Goal: Task Accomplishment & Management: Use online tool/utility

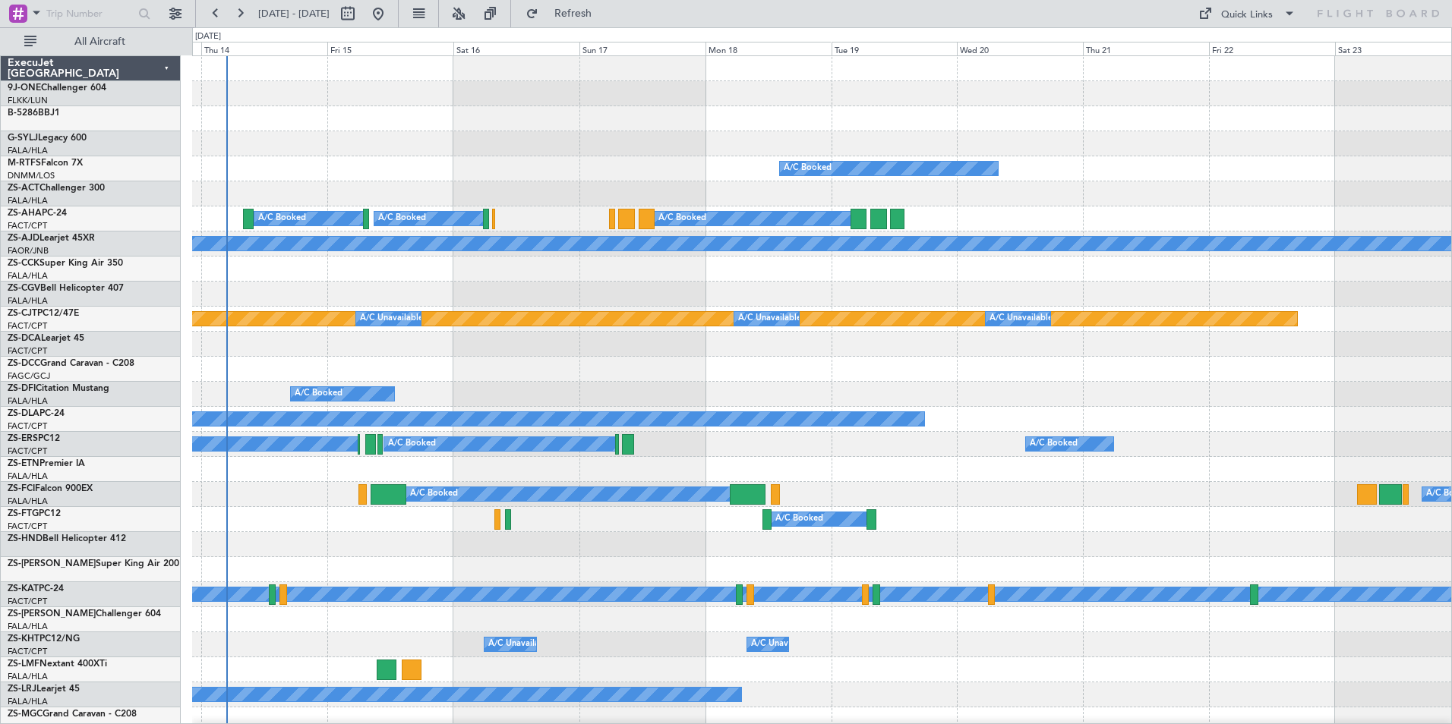
click at [513, 147] on div at bounding box center [821, 143] width 1259 height 25
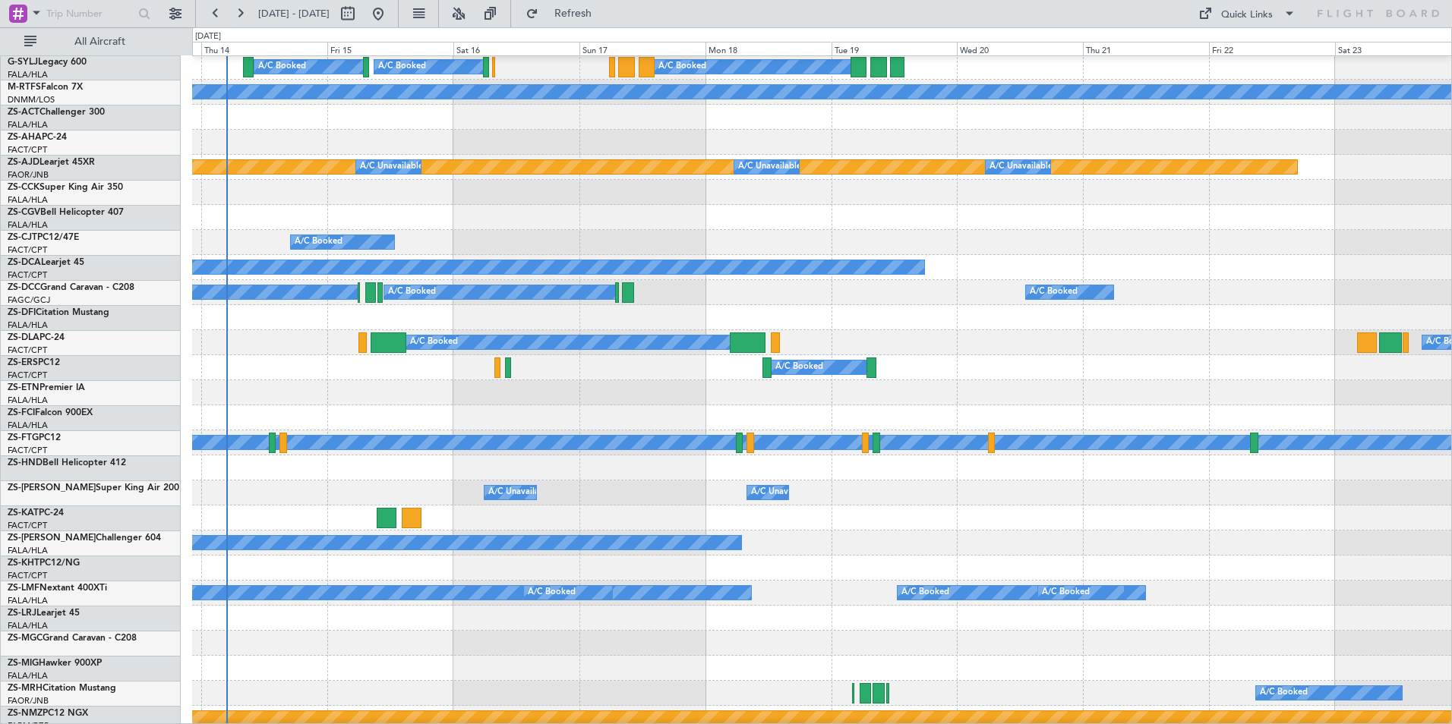
scroll to position [152, 0]
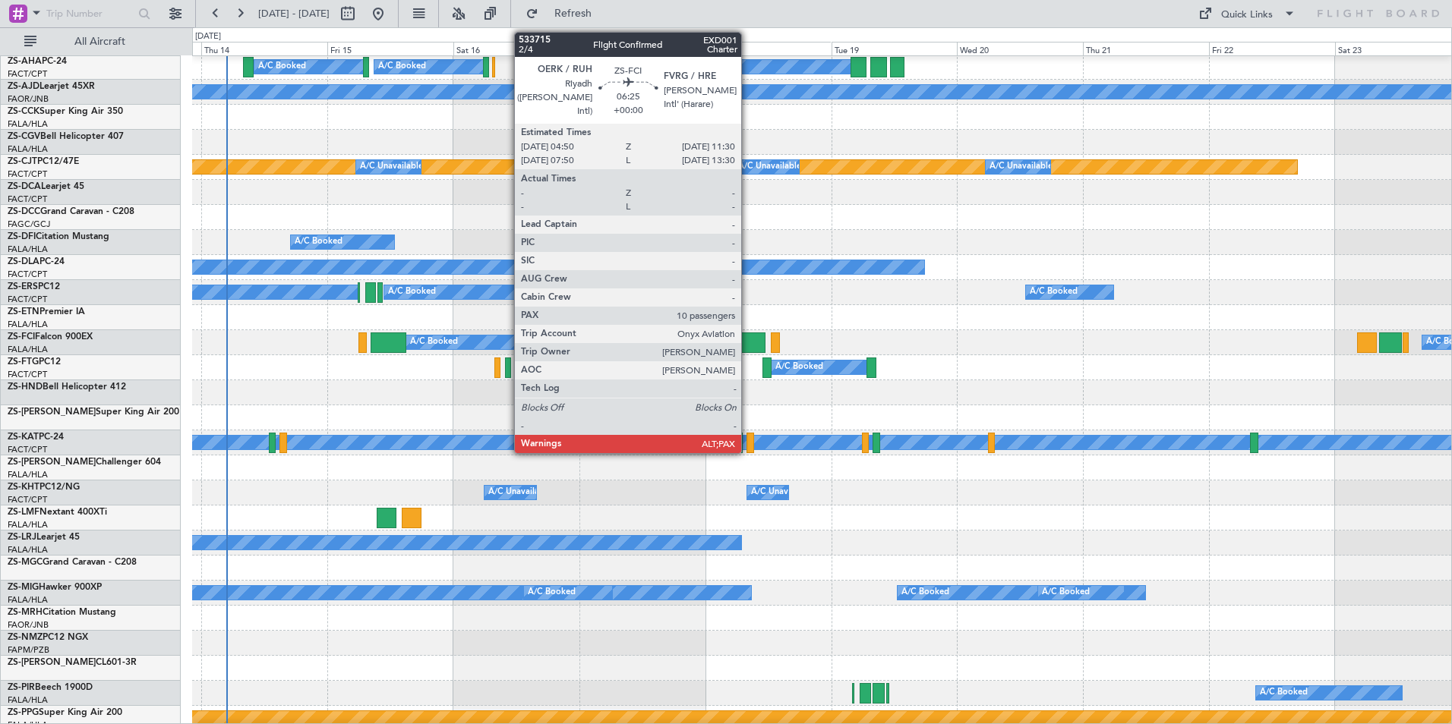
click at [748, 341] on div at bounding box center [748, 343] width 36 height 20
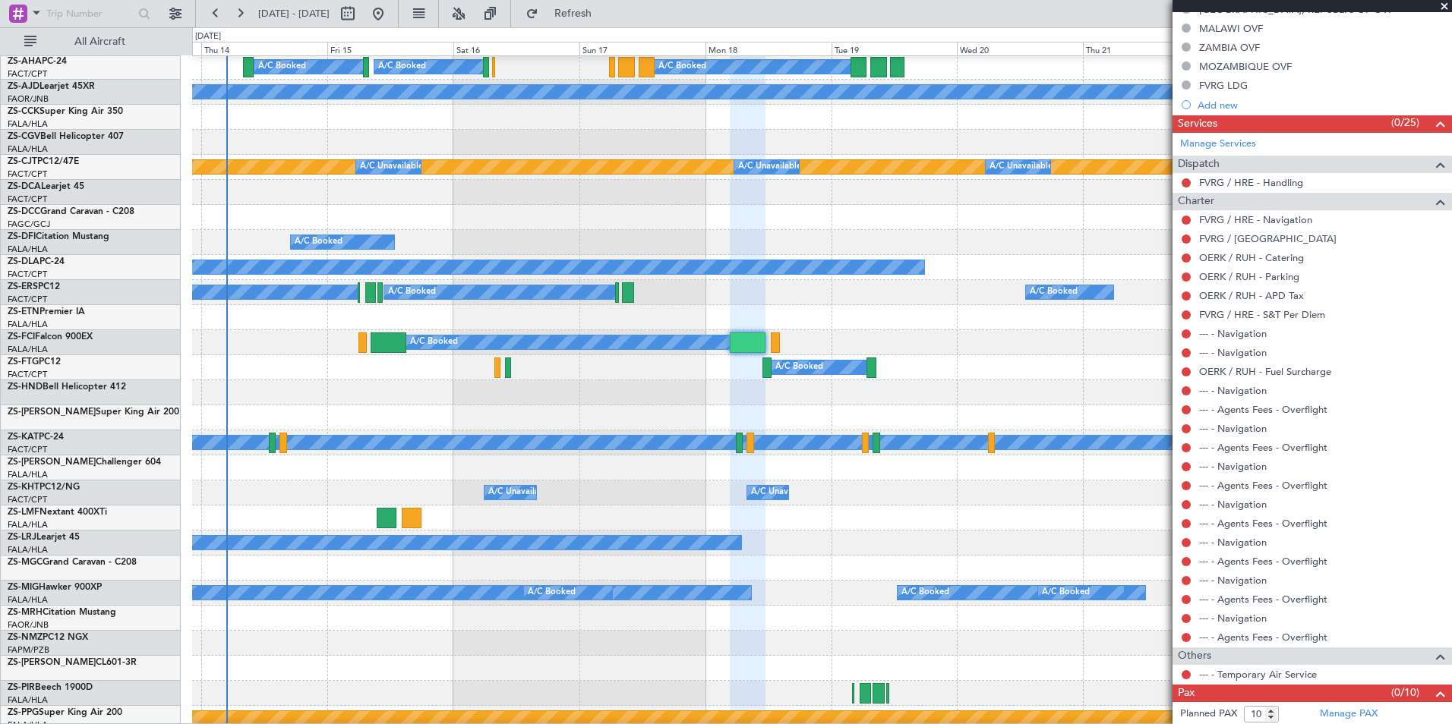
scroll to position [481, 0]
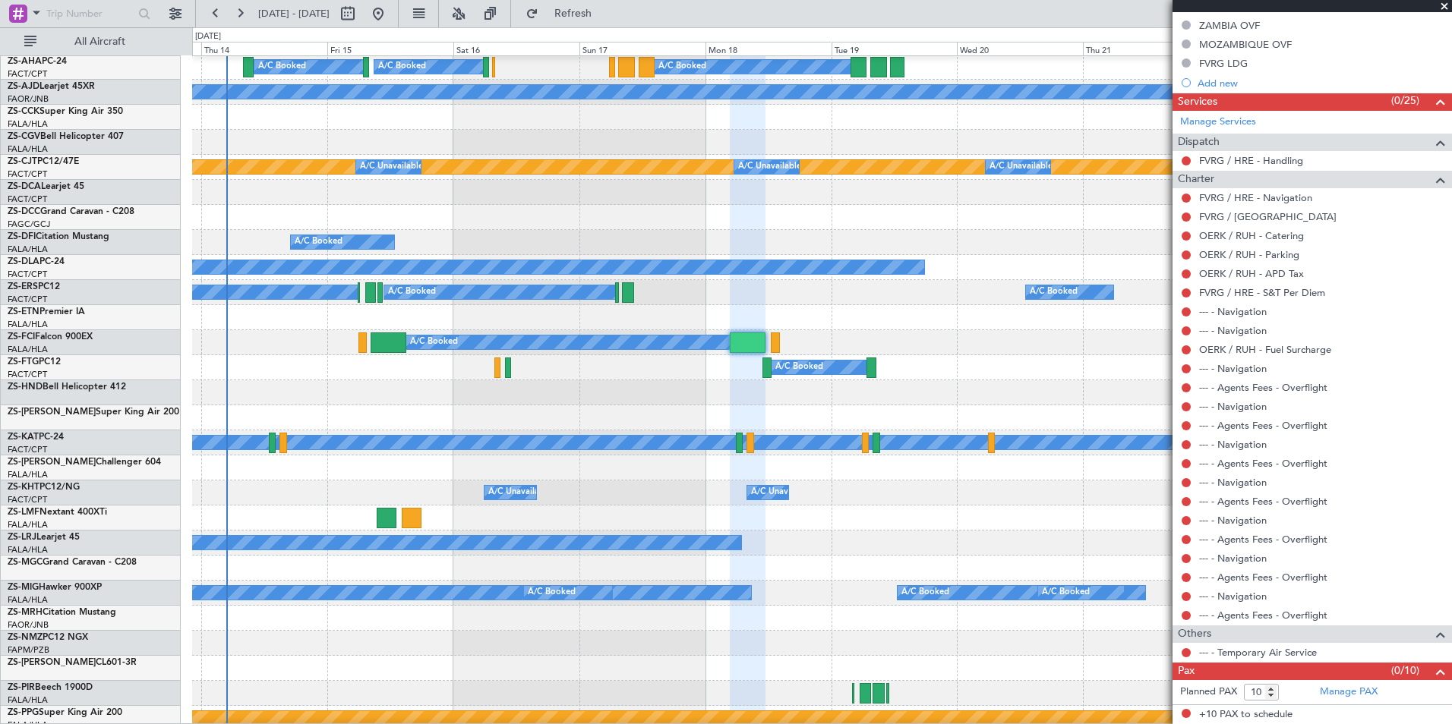
click at [1442, 7] on span at bounding box center [1443, 7] width 15 height 14
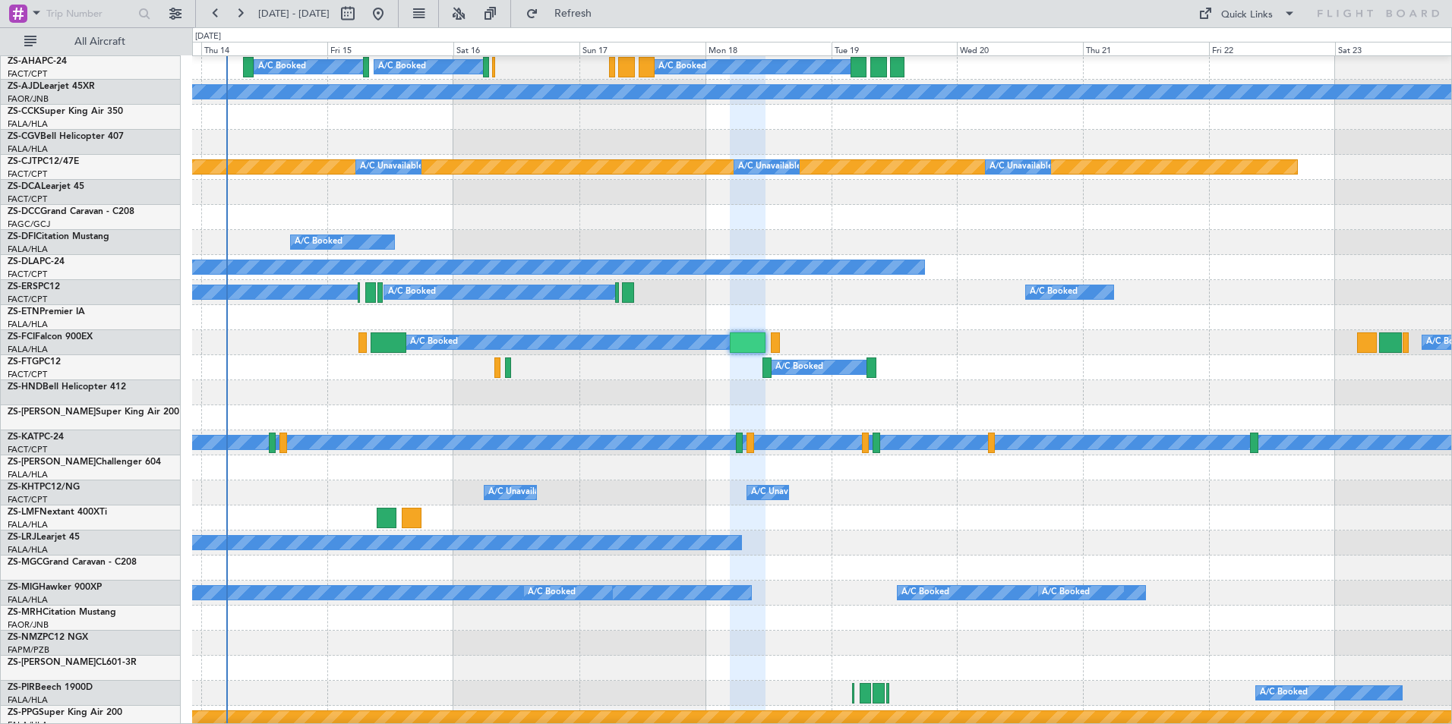
type input "0"
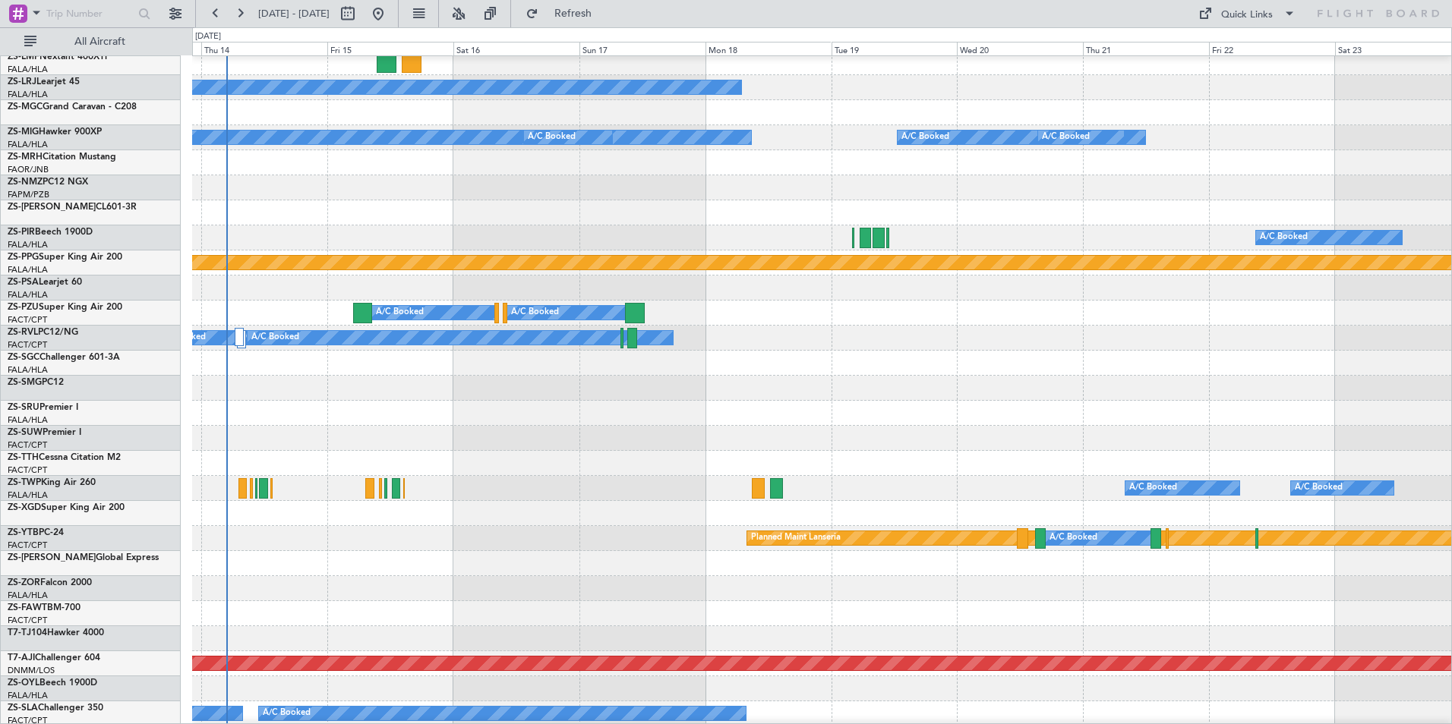
scroll to position [759, 0]
